Goal: Transaction & Acquisition: Subscribe to service/newsletter

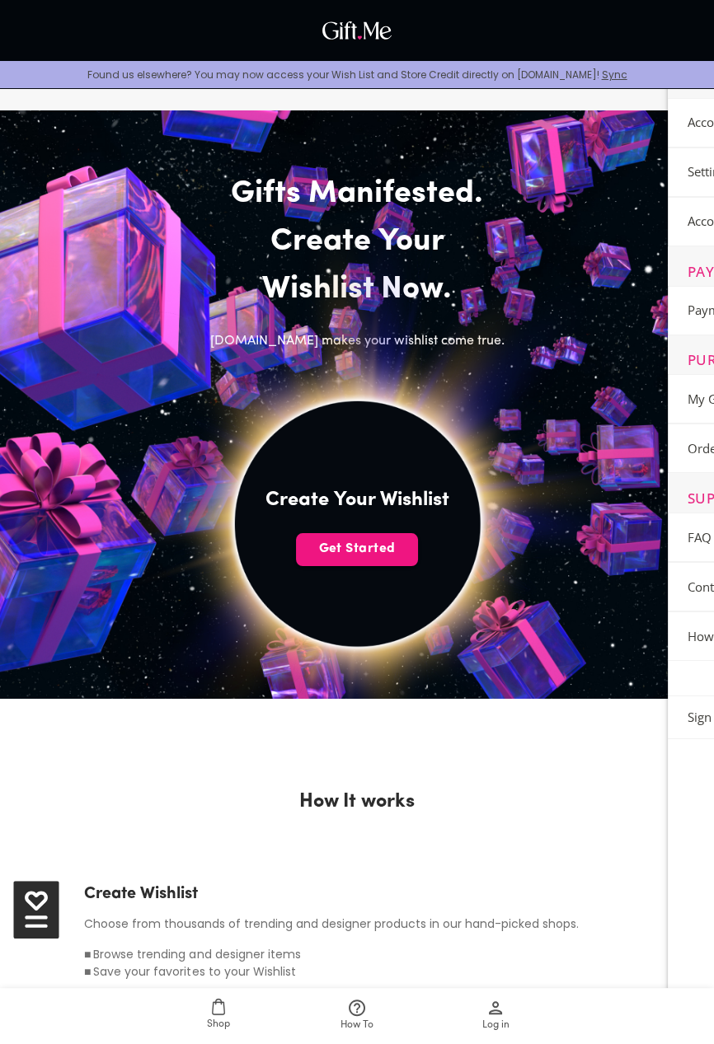
click at [359, 559] on button "Get Started" at bounding box center [357, 549] width 122 height 33
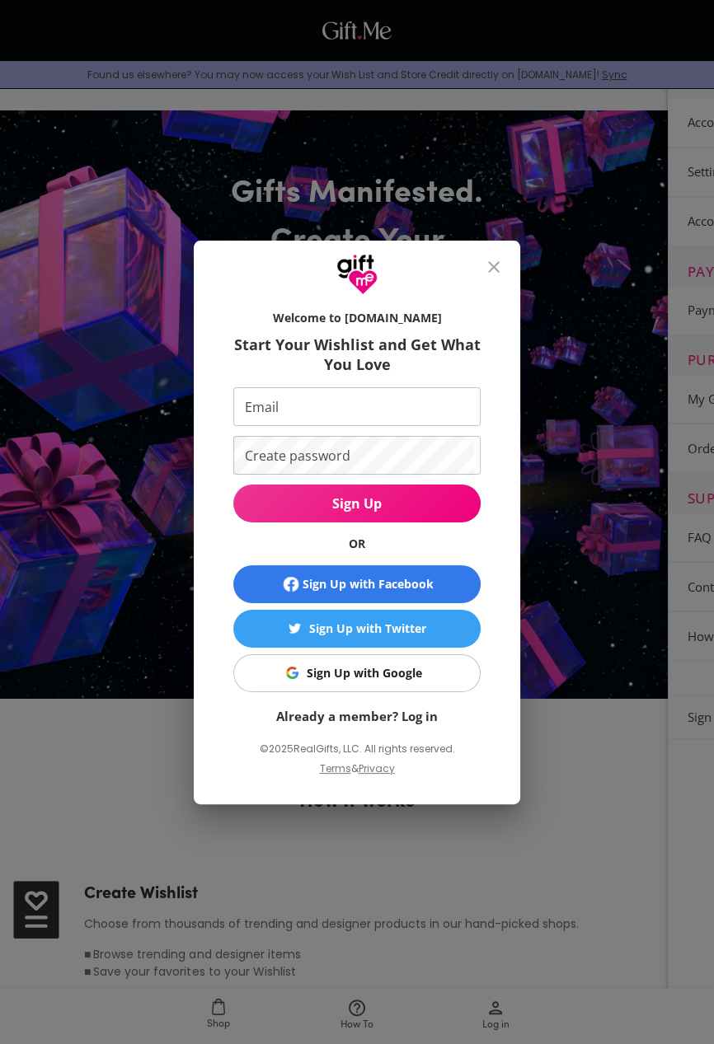
click at [406, 415] on input "Email" at bounding box center [353, 406] width 241 height 39
type input "[EMAIL_ADDRESS][DOMAIN_NAME]"
click at [377, 504] on span "Sign Up" at bounding box center [356, 503] width 247 height 18
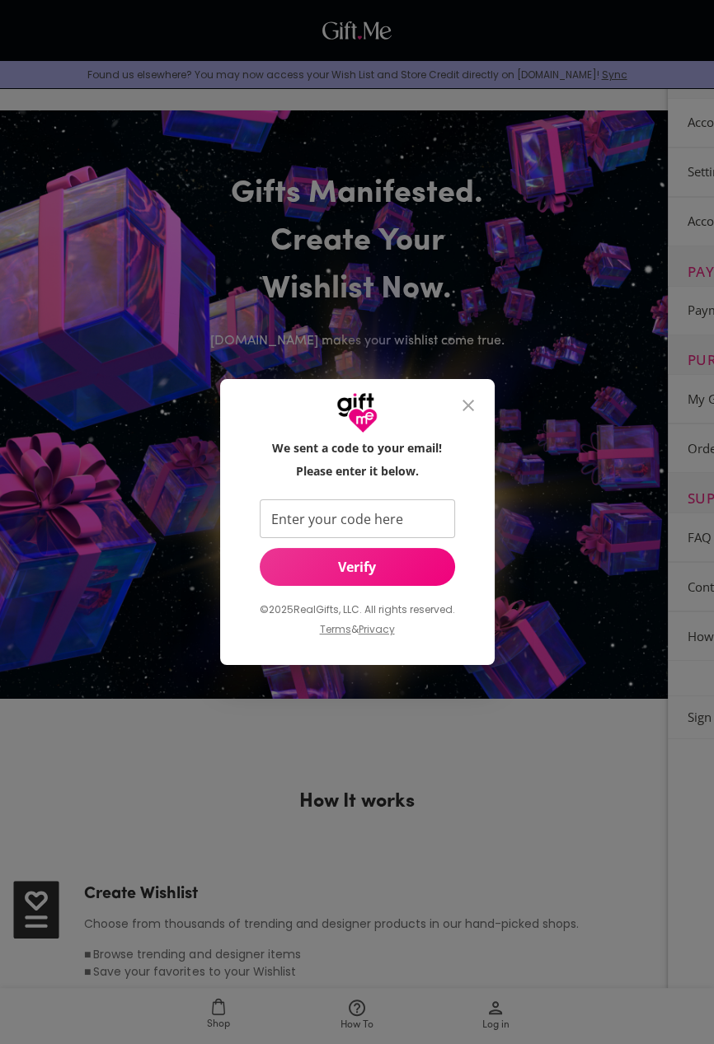
click at [402, 525] on input "Enter your code here" at bounding box center [354, 518] width 189 height 39
click at [635, 705] on div "We sent a code to your email! Please enter it below. Enter your code here Enter…" at bounding box center [357, 522] width 714 height 1044
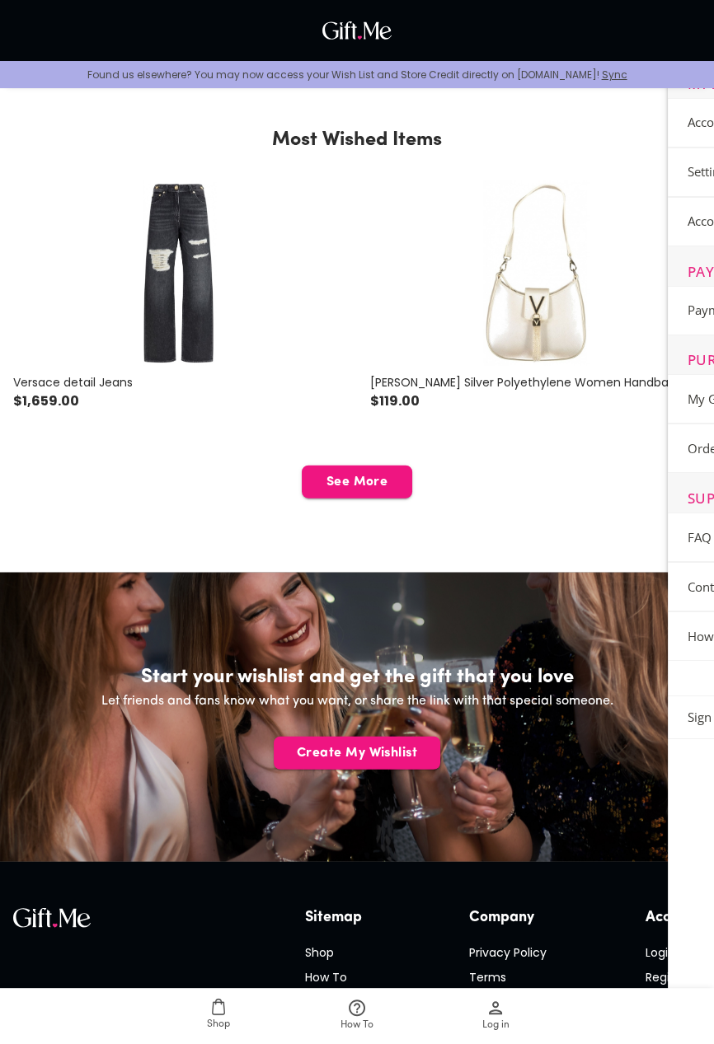
scroll to position [3659, 0]
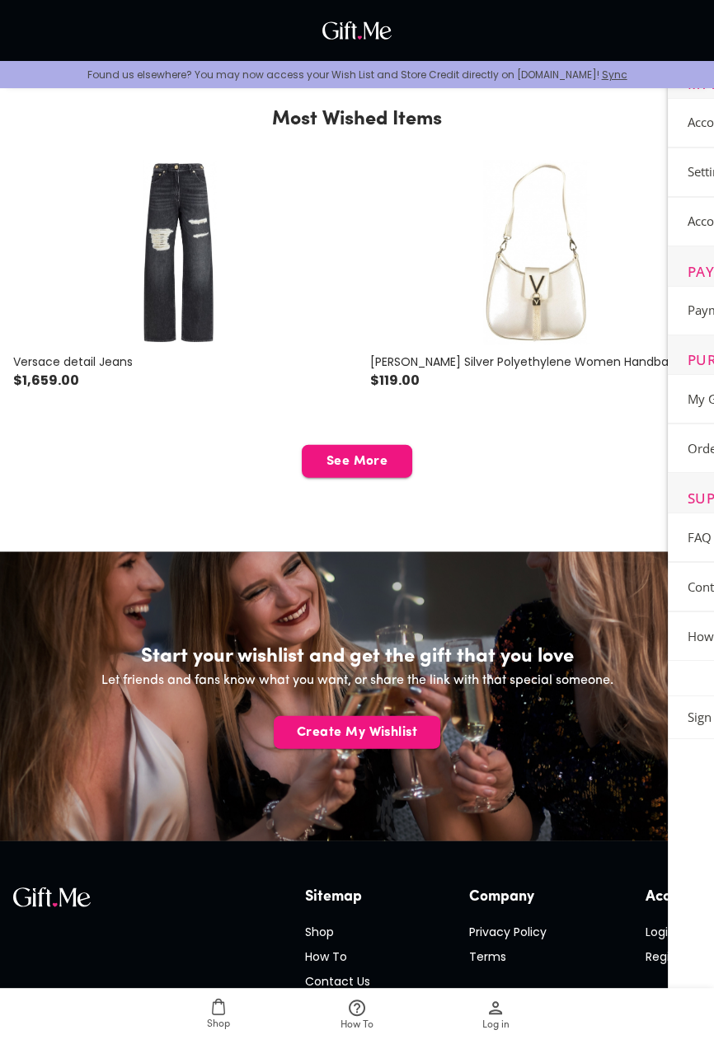
click at [487, 1033] on span "Log in" at bounding box center [495, 1026] width 27 height 16
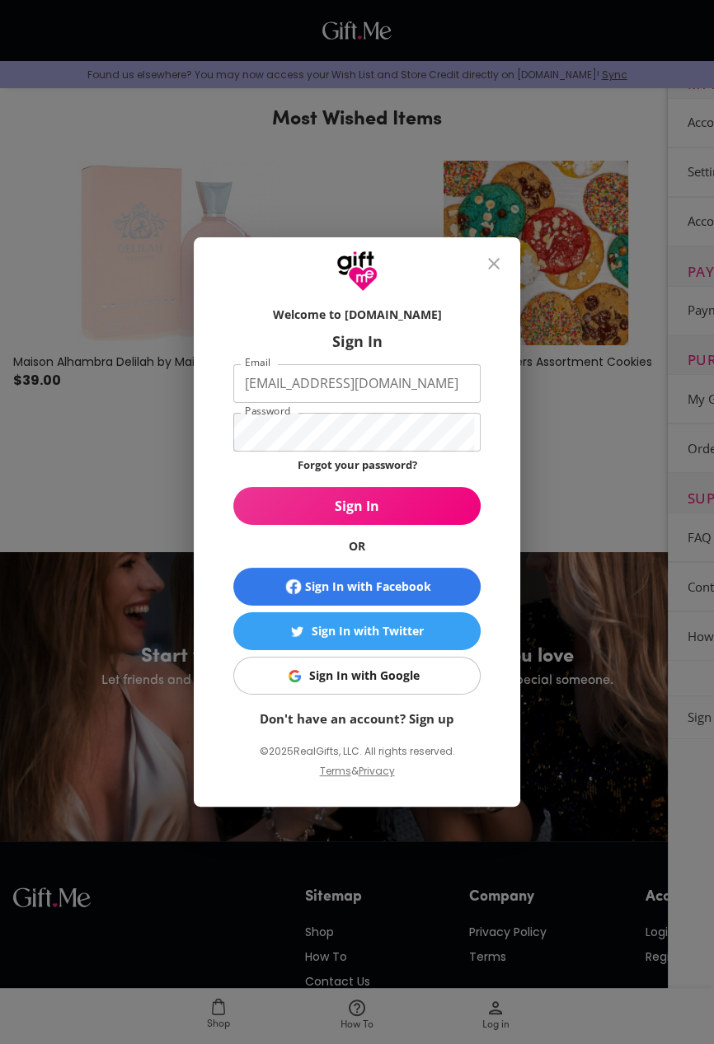
click at [615, 827] on div "Welcome to [DOMAIN_NAME] Sign In Email [EMAIL_ADDRESS][DOMAIN_NAME] Email Passw…" at bounding box center [357, 522] width 714 height 1044
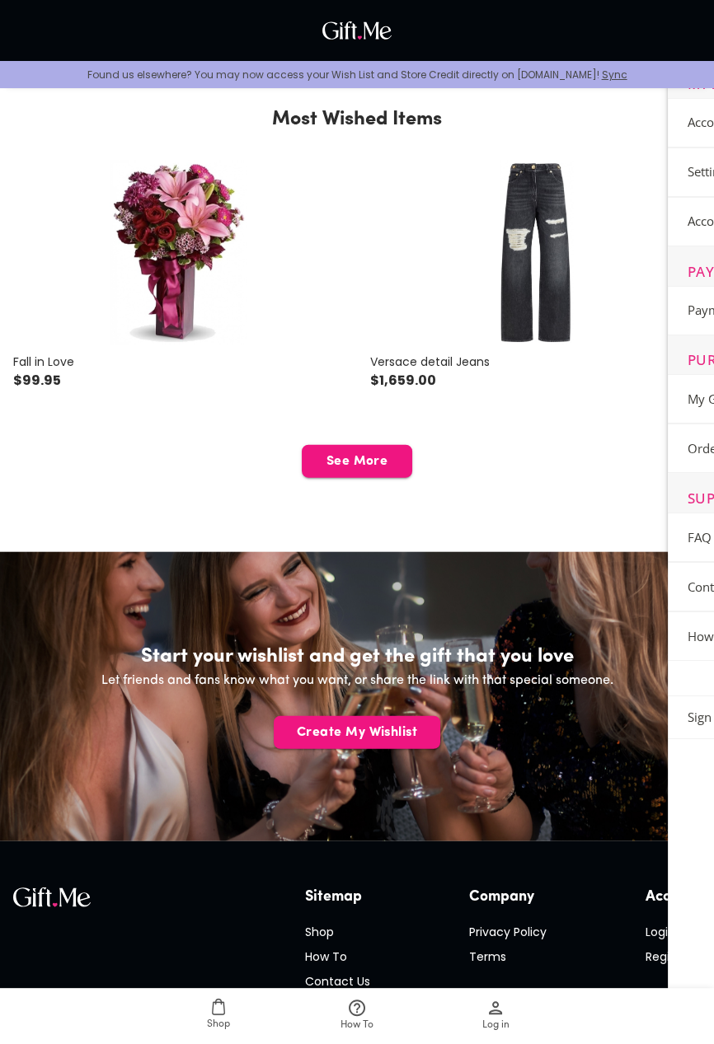
click at [373, 1033] on span "How To" at bounding box center [356, 1015] width 119 height 35
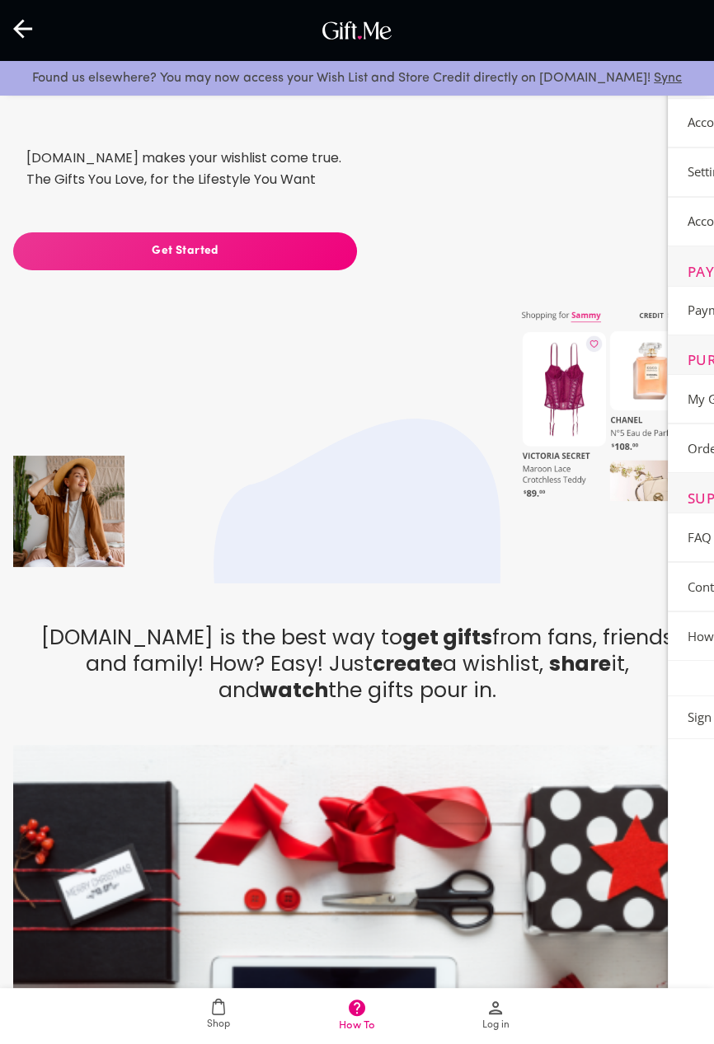
scroll to position [152, 0]
